Goal: Browse casually

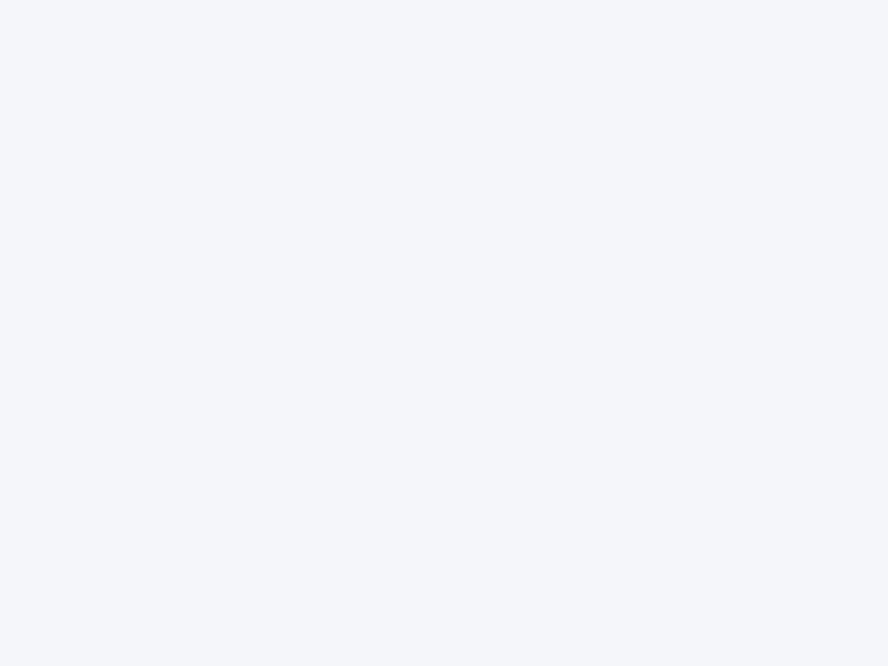
click at [444, 333] on div at bounding box center [444, 333] width 888 height 666
